Goal: Task Accomplishment & Management: Use online tool/utility

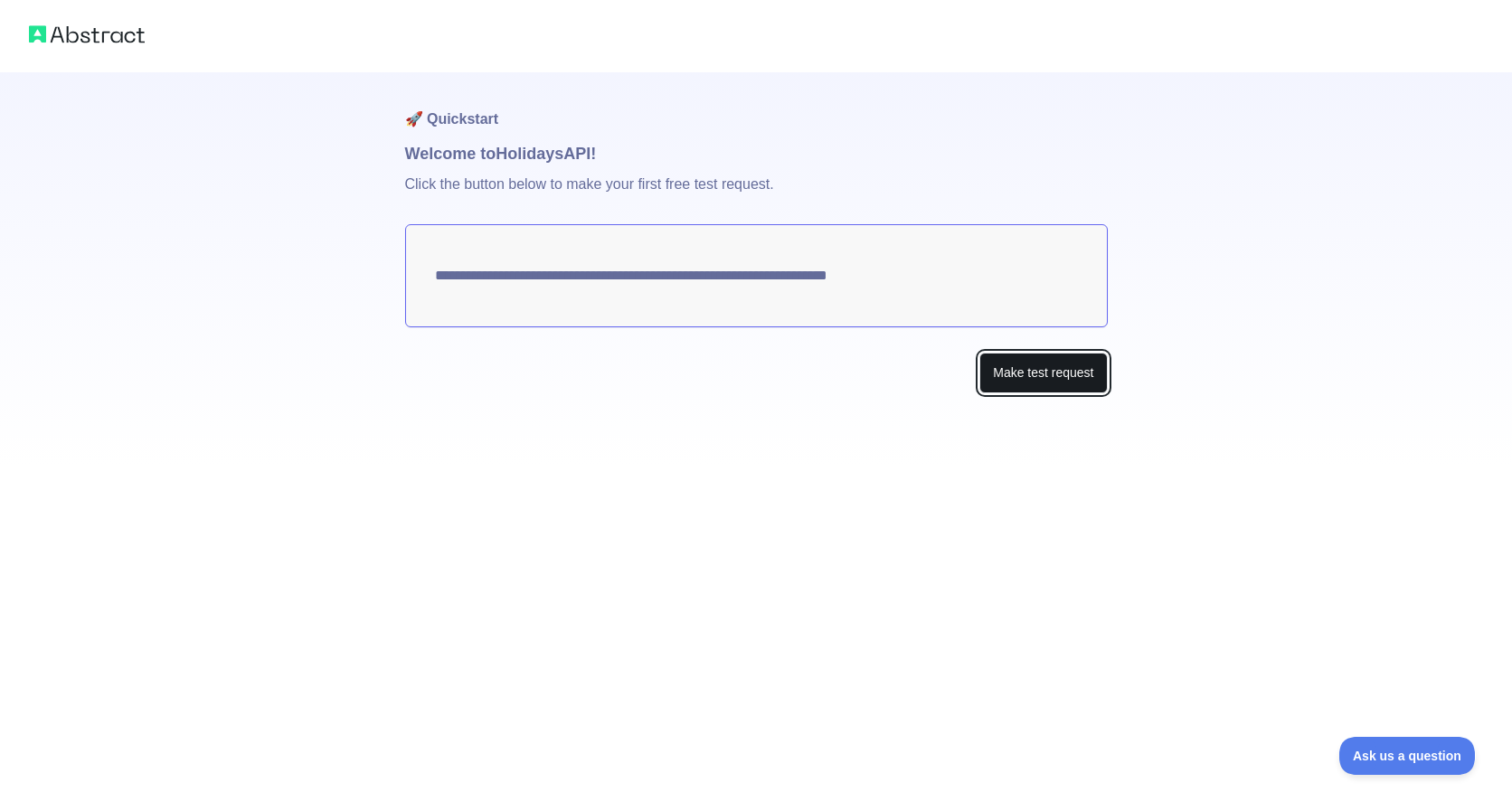
click at [1052, 381] on button "Make test request" at bounding box center [1043, 373] width 127 height 41
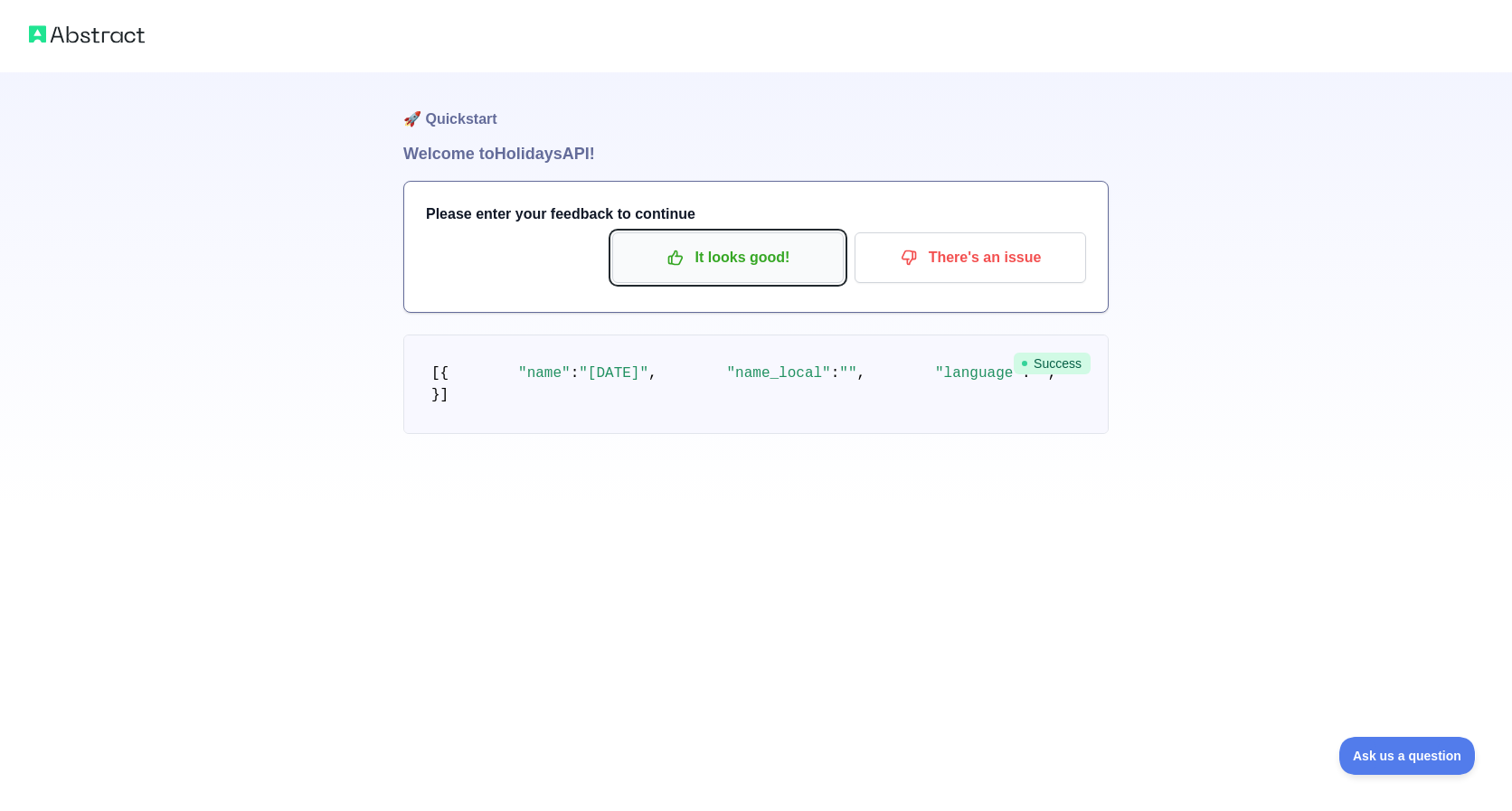
click at [809, 273] on button "It looks good!" at bounding box center [727, 257] width 231 height 51
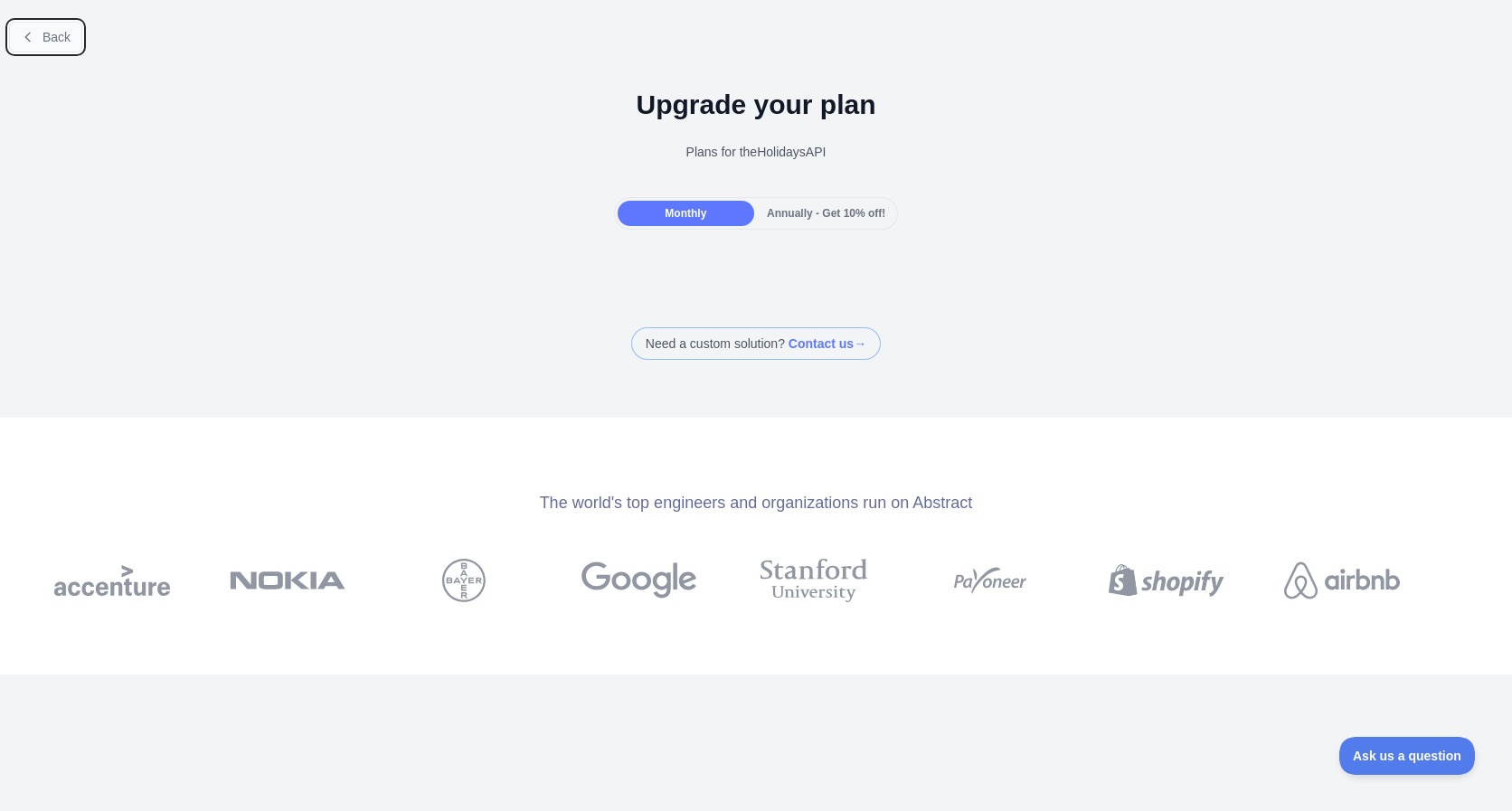
click at [58, 39] on span "Back" at bounding box center [56, 37] width 28 height 15
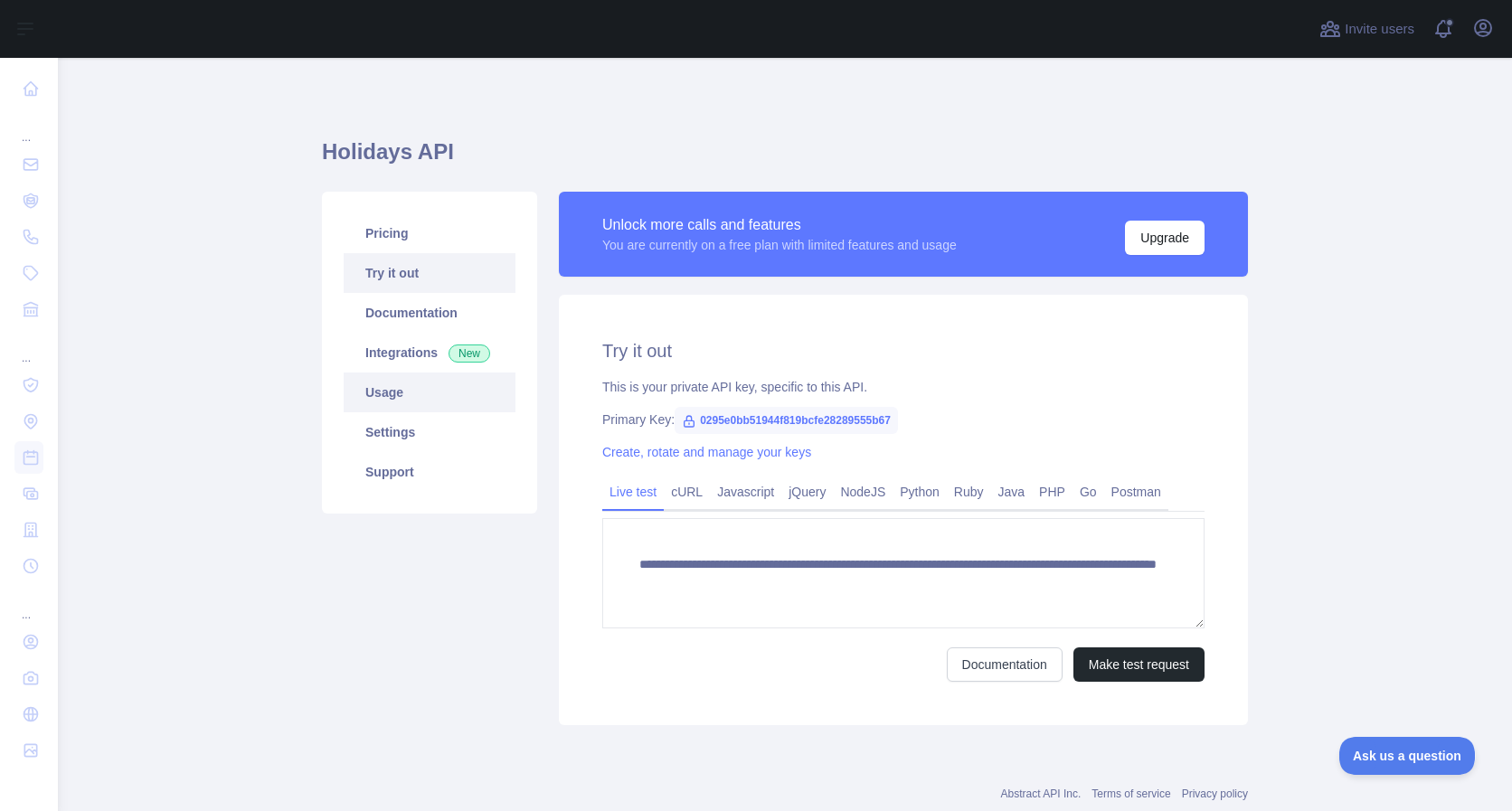
click at [410, 397] on link "Usage" at bounding box center [429, 392] width 172 height 40
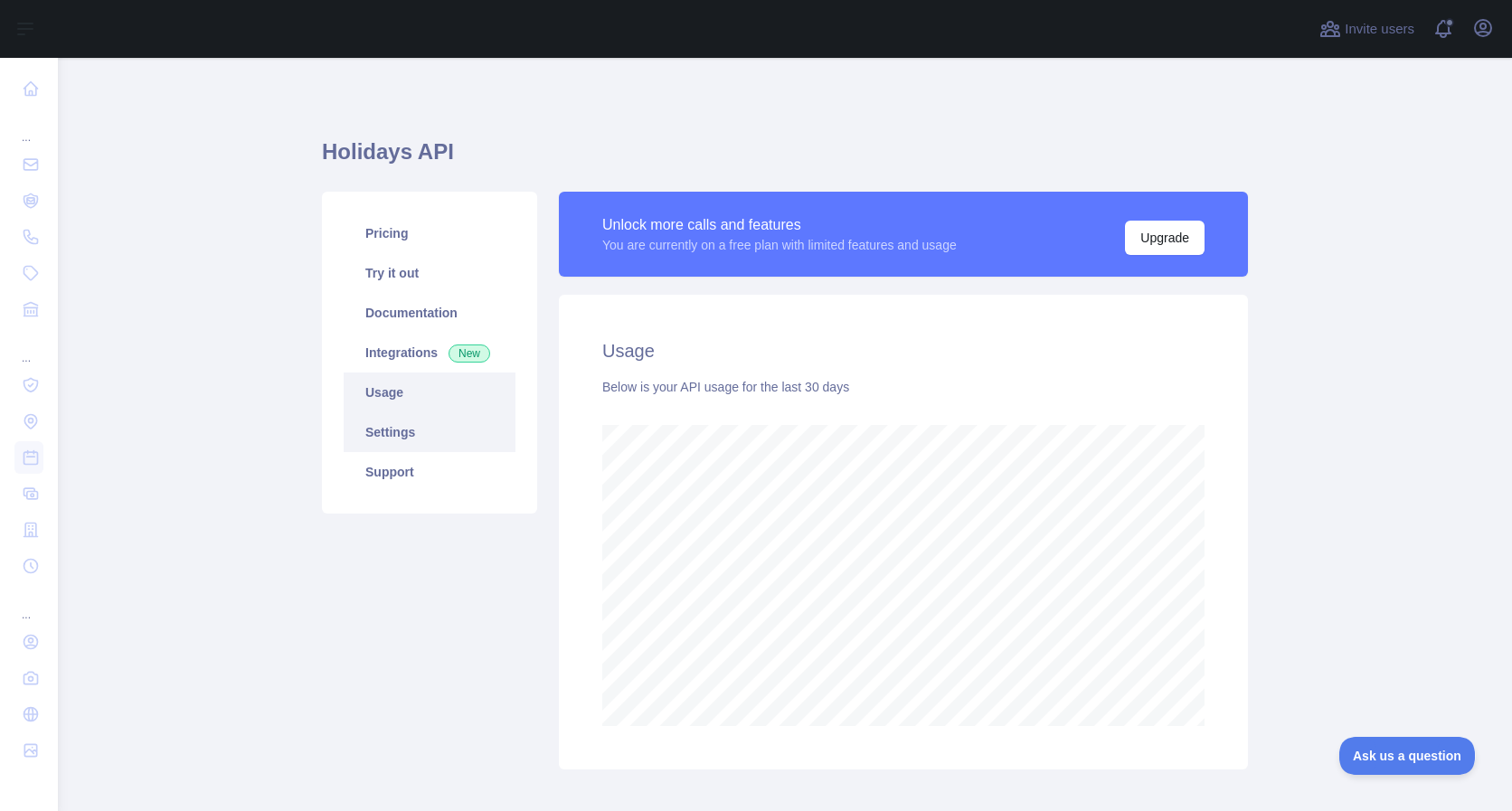
click at [412, 440] on link "Settings" at bounding box center [429, 432] width 172 height 40
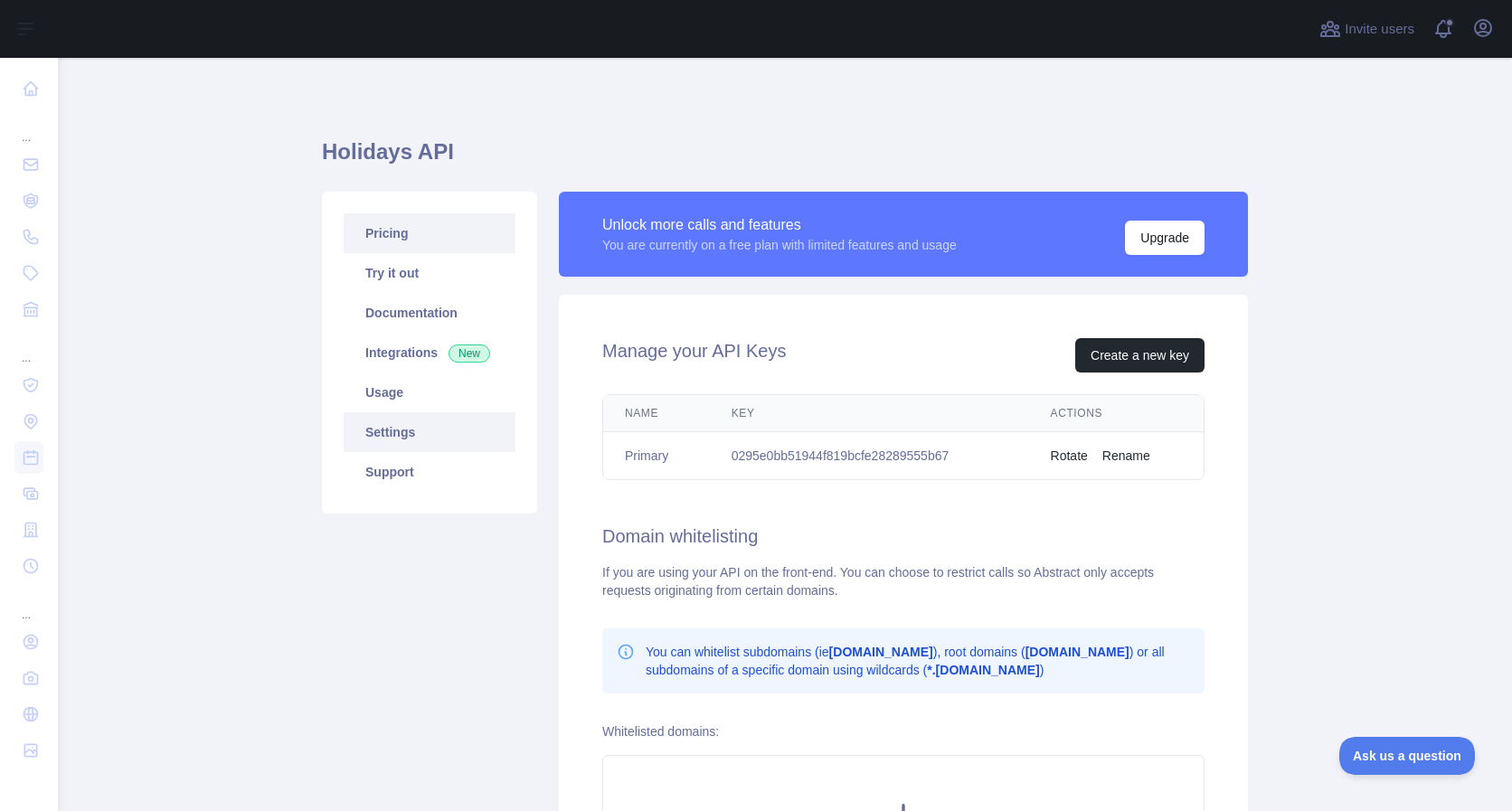
click at [401, 231] on link "Pricing" at bounding box center [429, 233] width 172 height 40
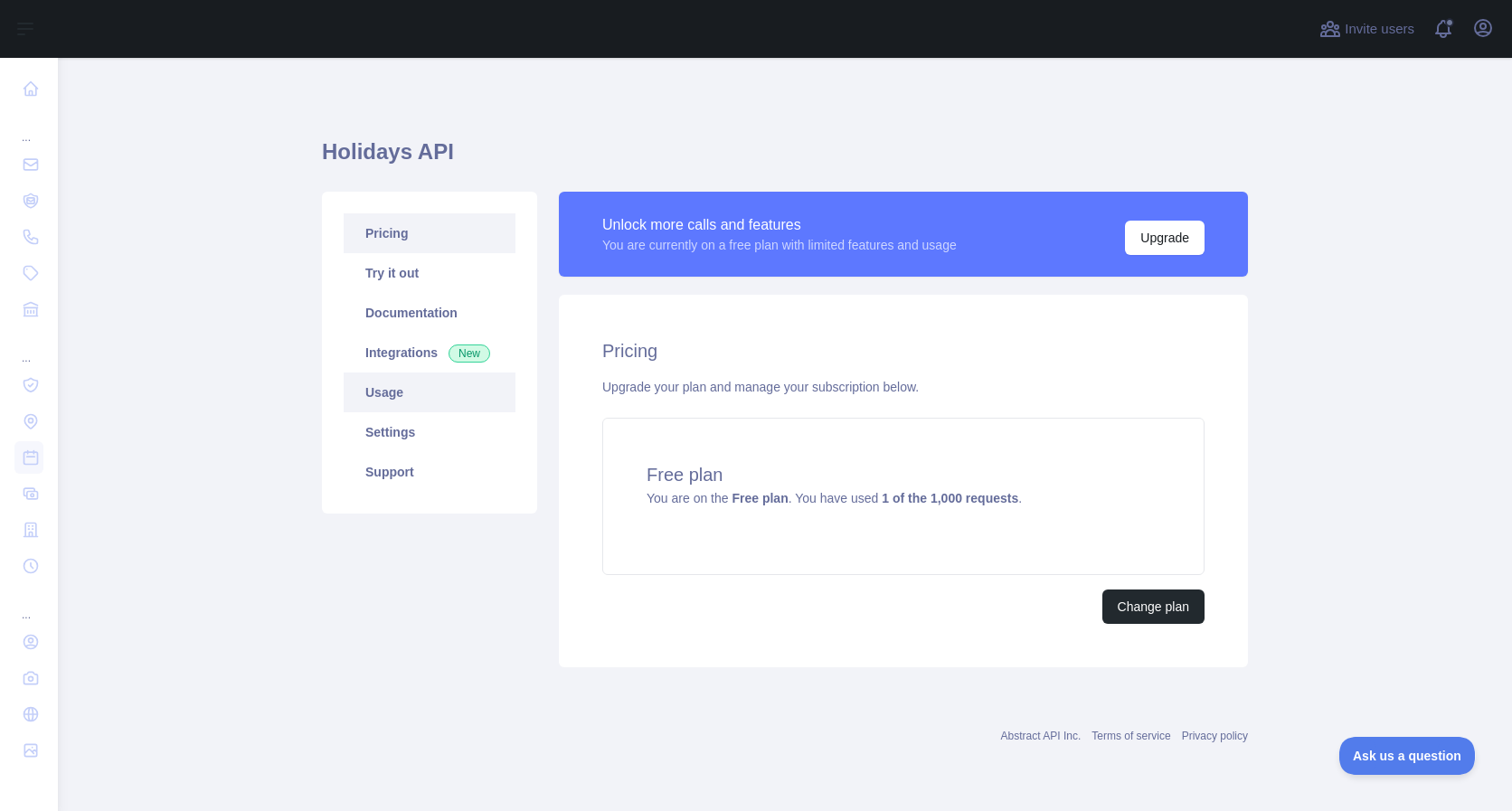
click at [418, 398] on link "Usage" at bounding box center [429, 392] width 172 height 40
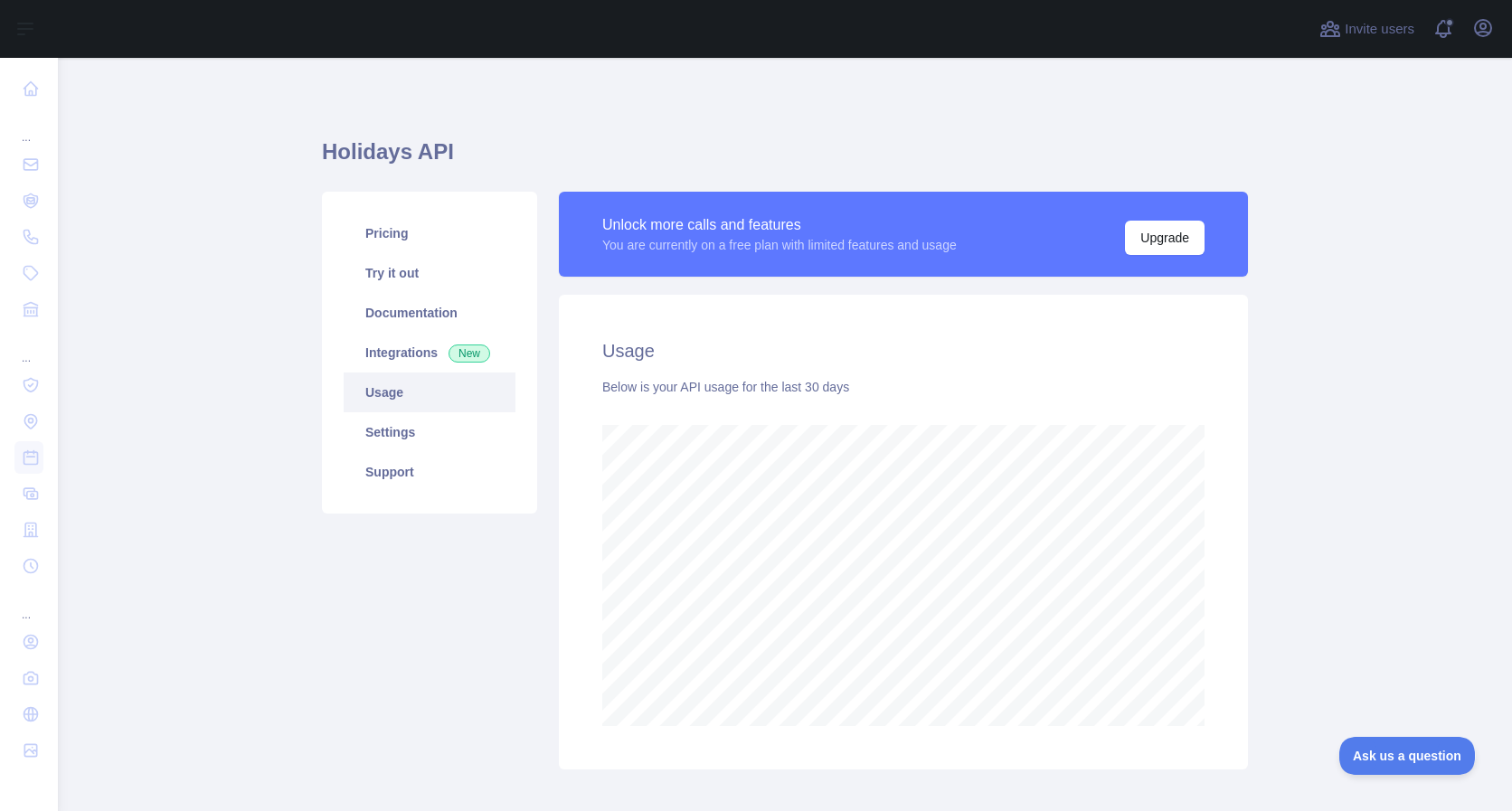
scroll to position [754, 1454]
click at [421, 429] on link "Settings" at bounding box center [429, 432] width 172 height 40
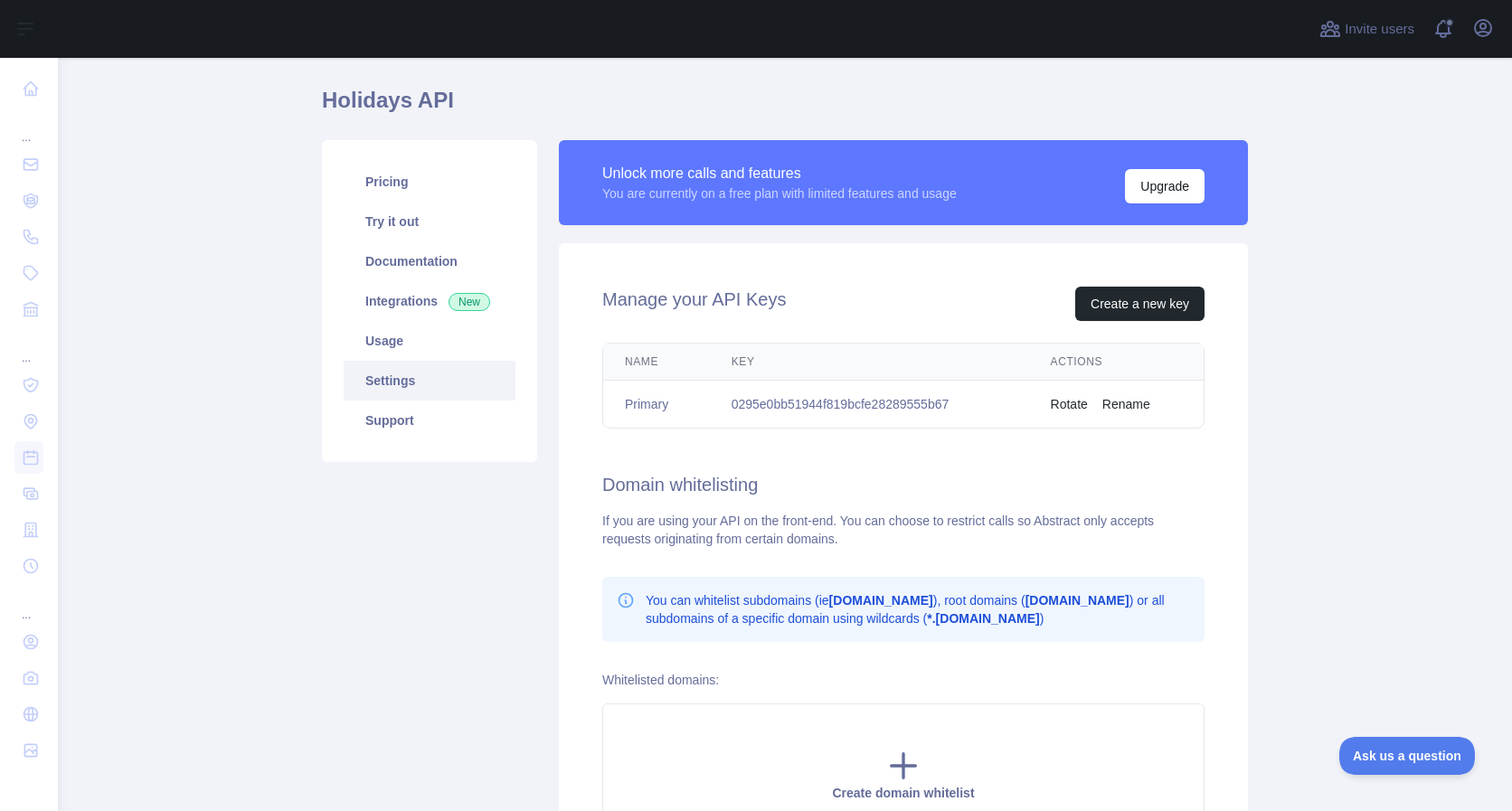
scroll to position [56, 0]
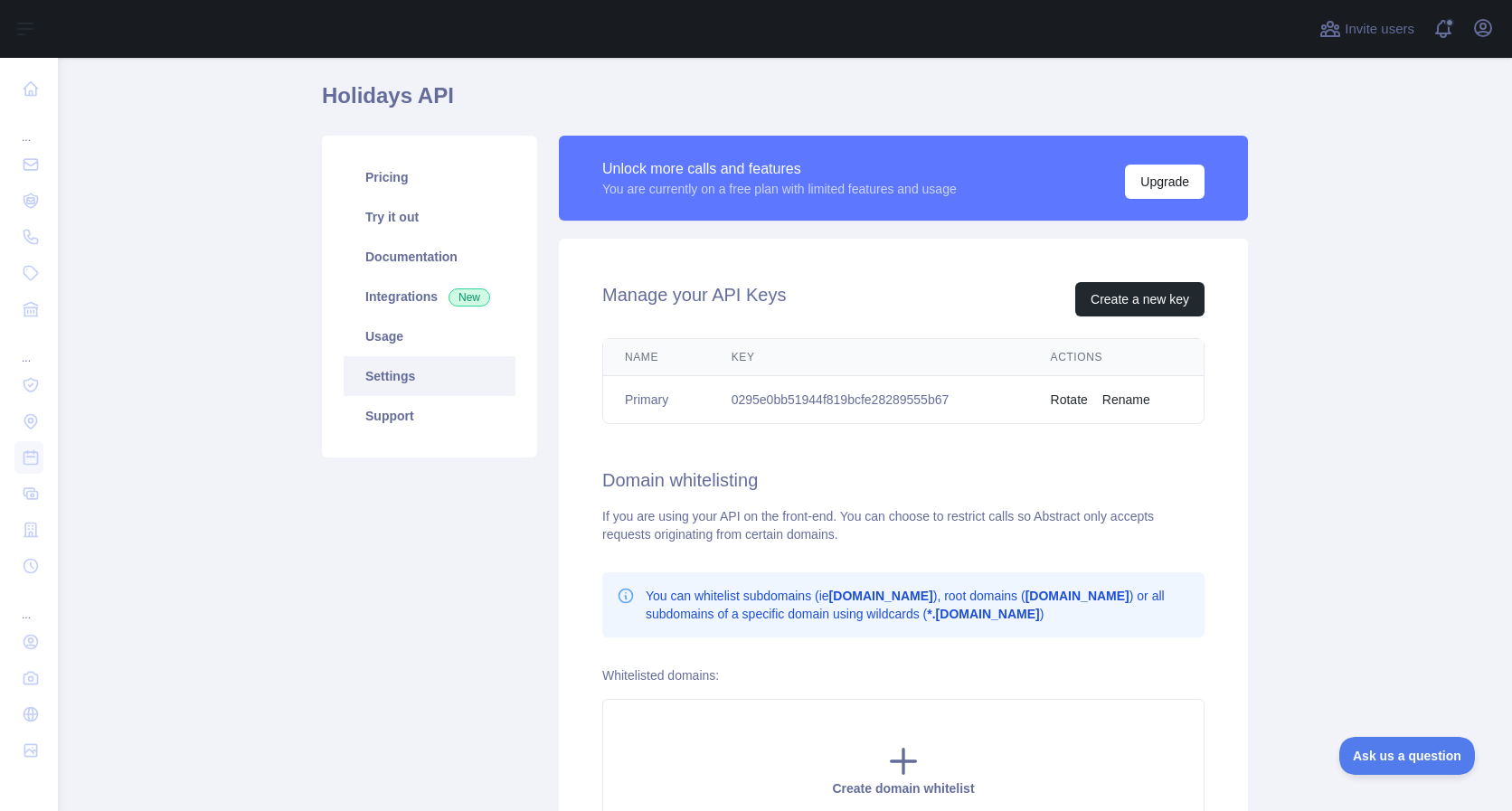
click at [858, 397] on td "0295e0bb51944f819bcfe28289555b67" at bounding box center [869, 399] width 319 height 48
copy td "0295e0bb51944f819bcfe28289555b67"
